Goal: Information Seeking & Learning: Compare options

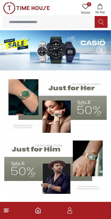
click at [81, 159] on img at bounding box center [55, 165] width 102 height 57
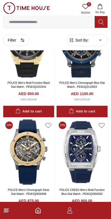
scroll to position [905, 0]
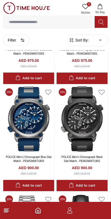
scroll to position [1580, 0]
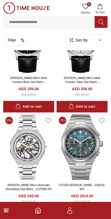
scroll to position [2940, 0]
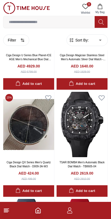
scroll to position [4567, 0]
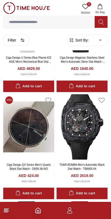
click at [70, 137] on img at bounding box center [82, 126] width 51 height 65
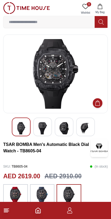
click at [45, 133] on img at bounding box center [43, 128] width 10 height 12
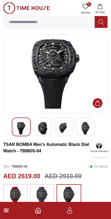
click at [58, 131] on div at bounding box center [64, 127] width 19 height 19
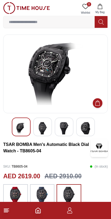
click at [73, 132] on div at bounding box center [64, 127] width 19 height 19
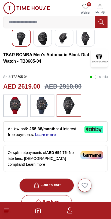
scroll to position [90, 0]
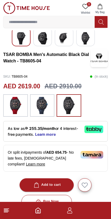
click at [36, 109] on img at bounding box center [41, 105] width 13 height 17
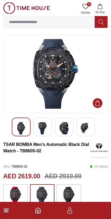
click at [96, 17] on button at bounding box center [101, 22] width 13 height 12
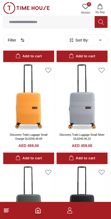
scroll to position [836, 0]
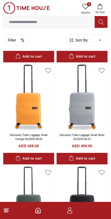
click at [6, 209] on icon at bounding box center [6, 210] width 6 height 6
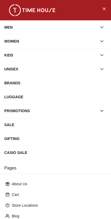
click at [96, 24] on div "MEN" at bounding box center [50, 27] width 93 height 10
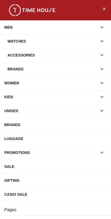
click at [108, 39] on div "Watches" at bounding box center [55, 41] width 111 height 14
click at [100, 40] on icon "button" at bounding box center [101, 41] width 5 height 5
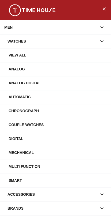
click at [69, 52] on div "View All" at bounding box center [58, 55] width 98 height 10
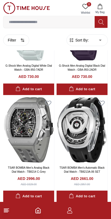
scroll to position [513, 0]
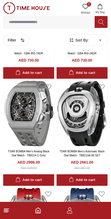
click at [89, 108] on img at bounding box center [82, 113] width 51 height 65
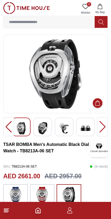
click at [42, 127] on img at bounding box center [43, 128] width 10 height 12
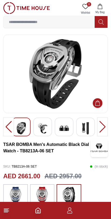
click at [41, 192] on img at bounding box center [41, 195] width 13 height 17
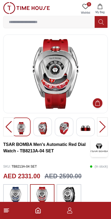
click at [88, 123] on img at bounding box center [86, 128] width 10 height 12
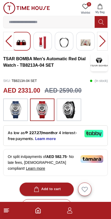
scroll to position [88, 0]
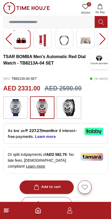
click at [72, 107] on img at bounding box center [68, 107] width 13 height 17
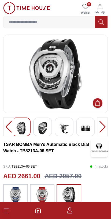
click at [107, 123] on div at bounding box center [102, 127] width 11 height 19
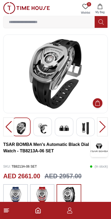
click at [104, 130] on div at bounding box center [102, 127] width 11 height 19
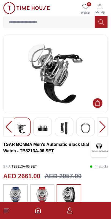
click at [103, 128] on div at bounding box center [102, 127] width 11 height 19
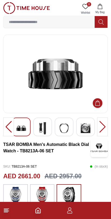
click at [100, 128] on div at bounding box center [102, 127] width 11 height 19
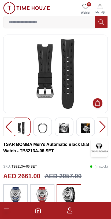
click at [103, 129] on div at bounding box center [102, 127] width 11 height 19
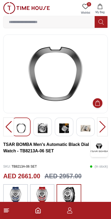
click at [70, 208] on icon "button" at bounding box center [69, 210] width 6 height 6
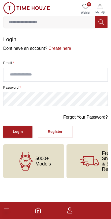
click at [37, 209] on icon "Home" at bounding box center [38, 210] width 6 height 6
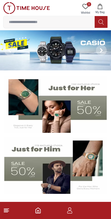
click at [81, 168] on img at bounding box center [55, 165] width 102 height 57
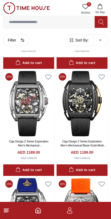
scroll to position [3625, 0]
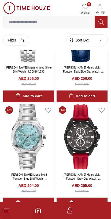
scroll to position [6167, 0]
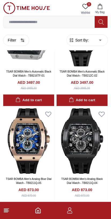
scroll to position [6378, 0]
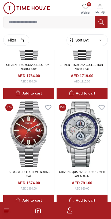
scroll to position [7760, 0]
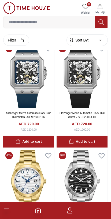
scroll to position [9426, 0]
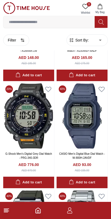
scroll to position [10491, 0]
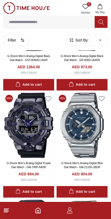
scroll to position [11082, 0]
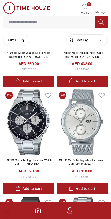
scroll to position [12290, 0]
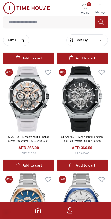
scroll to position [13693, 0]
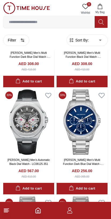
scroll to position [14758, 0]
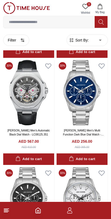
scroll to position [14741, 0]
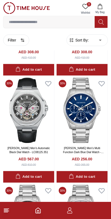
click at [40, 91] on img at bounding box center [28, 110] width 51 height 65
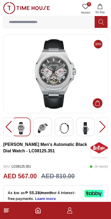
click at [85, 124] on img at bounding box center [86, 128] width 10 height 12
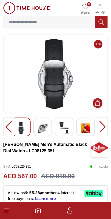
click at [89, 126] on img at bounding box center [86, 128] width 10 height 12
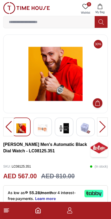
click at [65, 127] on img at bounding box center [64, 128] width 10 height 12
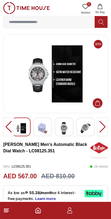
click at [47, 127] on img at bounding box center [43, 128] width 10 height 12
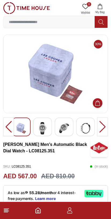
click at [44, 125] on img at bounding box center [43, 128] width 10 height 12
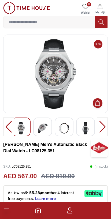
click at [46, 122] on img at bounding box center [43, 128] width 10 height 12
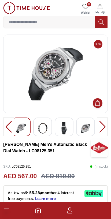
click at [68, 124] on img at bounding box center [64, 128] width 10 height 12
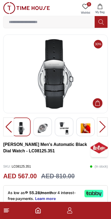
click at [104, 127] on div at bounding box center [102, 127] width 11 height 19
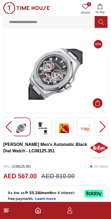
click at [61, 71] on img at bounding box center [55, 74] width 95 height 70
click at [46, 128] on img at bounding box center [43, 128] width 10 height 12
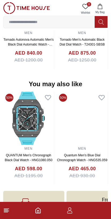
scroll to position [470, 0]
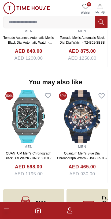
click at [88, 119] on img at bounding box center [82, 117] width 51 height 54
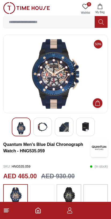
click at [45, 128] on img at bounding box center [43, 127] width 10 height 10
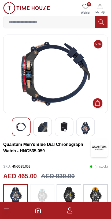
click at [67, 126] on img at bounding box center [64, 127] width 10 height 10
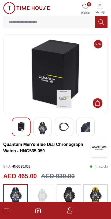
click at [88, 125] on img at bounding box center [86, 127] width 10 height 10
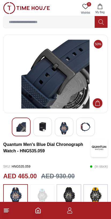
click at [61, 127] on img at bounding box center [64, 128] width 10 height 12
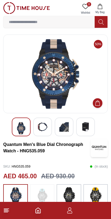
click at [7, 213] on icon at bounding box center [6, 210] width 6 height 6
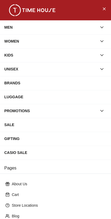
click at [81, 26] on div "MEN" at bounding box center [50, 27] width 93 height 10
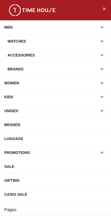
click at [46, 53] on div "Accessories" at bounding box center [51, 55] width 89 height 10
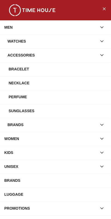
click at [61, 67] on div "Bracelet" at bounding box center [58, 69] width 98 height 10
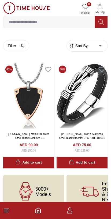
scroll to position [11, 0]
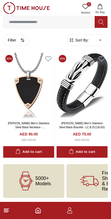
click at [5, 213] on icon at bounding box center [6, 210] width 6 height 6
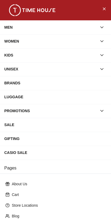
click at [110, 28] on div "MEN" at bounding box center [55, 27] width 111 height 14
click at [105, 24] on button "button" at bounding box center [102, 27] width 10 height 10
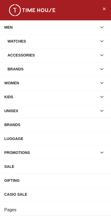
click at [106, 54] on button "button" at bounding box center [102, 55] width 10 height 10
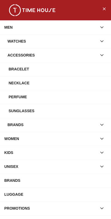
click at [34, 83] on div "Necklace" at bounding box center [58, 83] width 98 height 10
